Goal: Task Accomplishment & Management: Complete application form

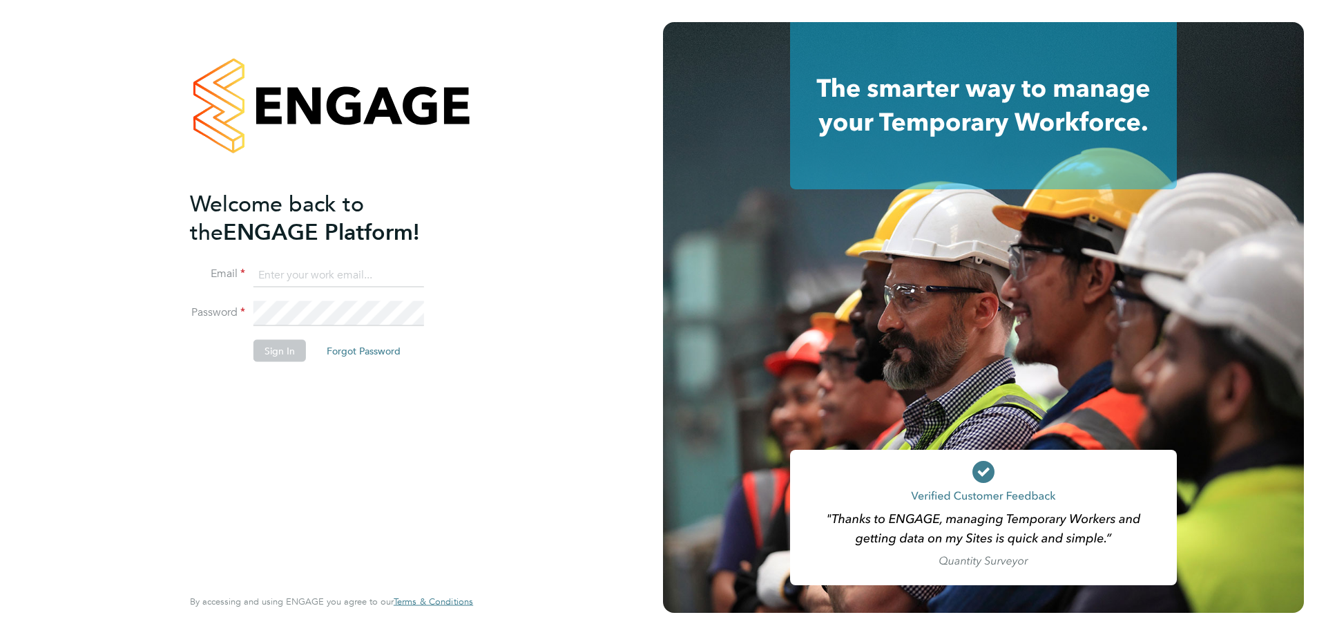
click at [361, 279] on input at bounding box center [339, 275] width 171 height 25
type input "[EMAIL_ADDRESS][DOMAIN_NAME]"
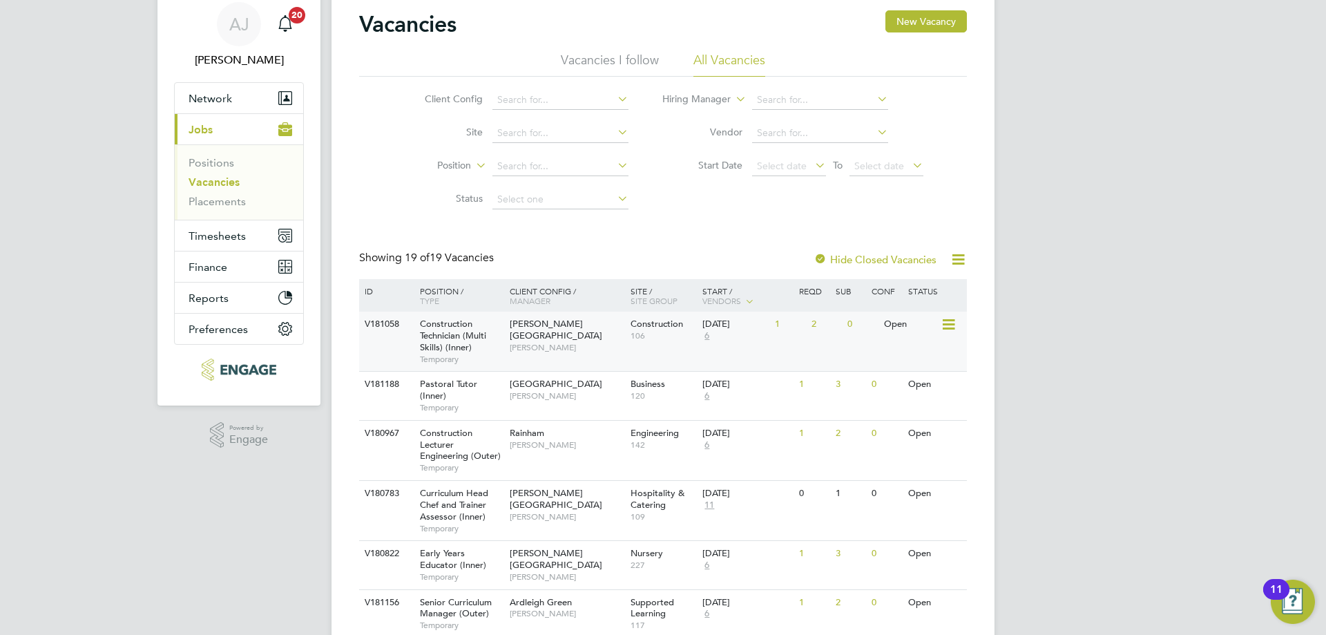
scroll to position [69, 0]
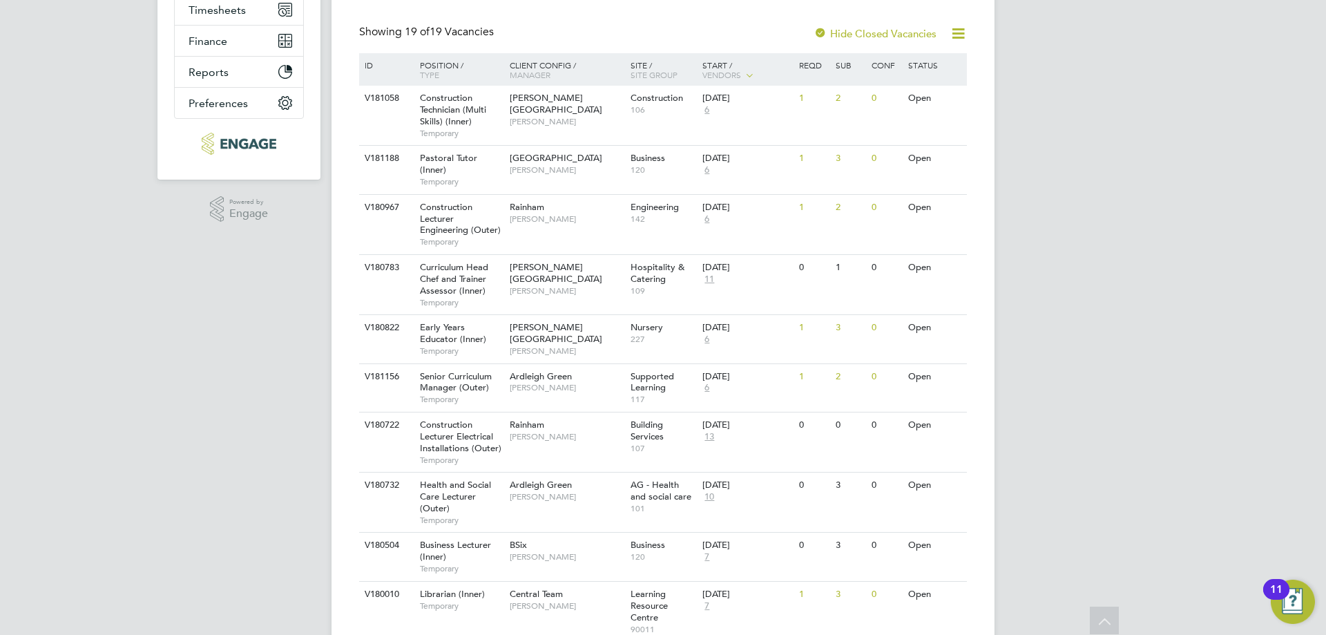
scroll to position [0, 0]
